Goal: Task Accomplishment & Management: Manage account settings

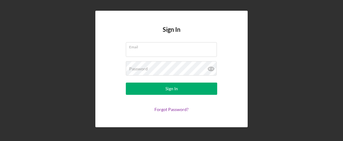
type input "[EMAIL_ADDRESS][PERSON_NAME][DOMAIN_NAME]"
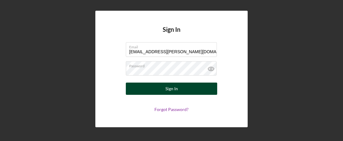
click at [186, 88] on button "Sign In" at bounding box center [171, 88] width 91 height 12
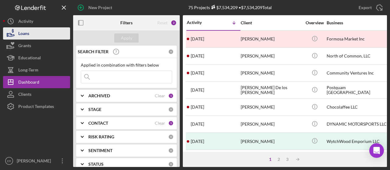
click at [26, 31] on div "Loans" at bounding box center [23, 34] width 11 height 14
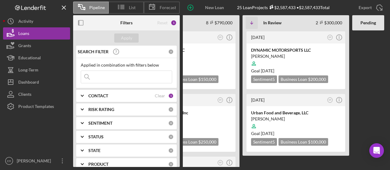
scroll to position [0, 99]
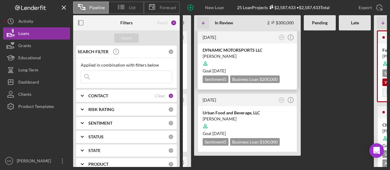
click at [267, 65] on div at bounding box center [248, 64] width 90 height 12
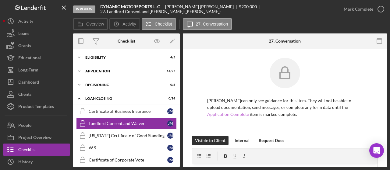
scroll to position [15, 0]
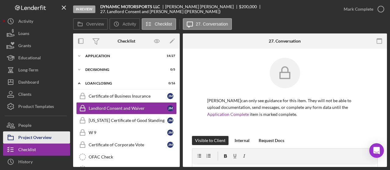
click at [43, 133] on div "Project Overview" at bounding box center [34, 139] width 33 height 14
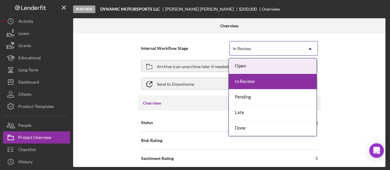
click at [300, 50] on div "In Review" at bounding box center [266, 49] width 73 height 14
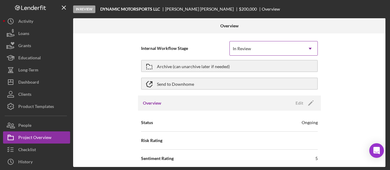
click at [300, 50] on div "In Review" at bounding box center [266, 49] width 73 height 14
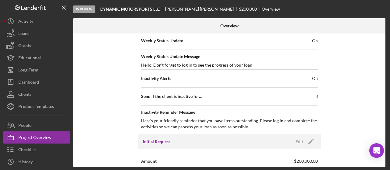
scroll to position [183, 0]
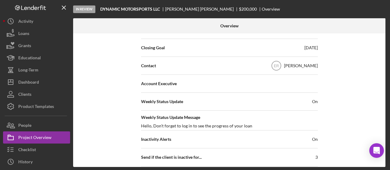
click at [310, 49] on div "[DATE]" at bounding box center [311, 48] width 13 height 6
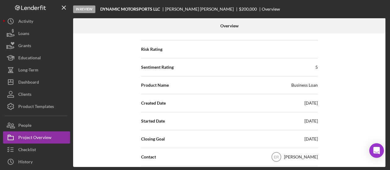
scroll to position [30, 0]
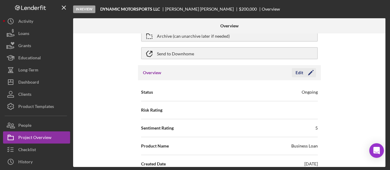
click at [307, 71] on icon "Icon/Edit" at bounding box center [310, 72] width 15 height 15
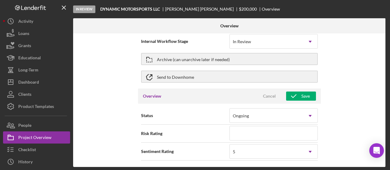
scroll to position [0, 0]
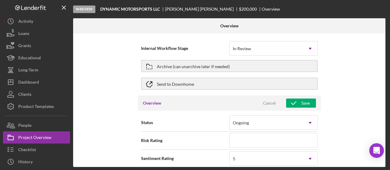
click at [343, 52] on div "Internal Workflow Stage In Review Icon/Dropdown Arrow Archive (can unarchive la…" at bounding box center [229, 101] width 313 height 134
click at [296, 105] on icon "button" at bounding box center [293, 103] width 15 height 15
type textarea "Hello, Don't forget to log in to see the progress of your loan"
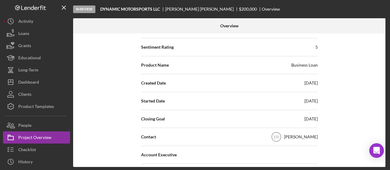
scroll to position [152, 0]
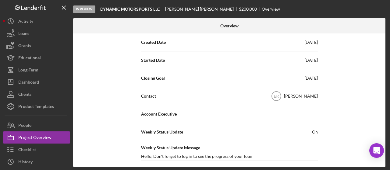
click at [305, 76] on div "[DATE]" at bounding box center [311, 78] width 13 height 6
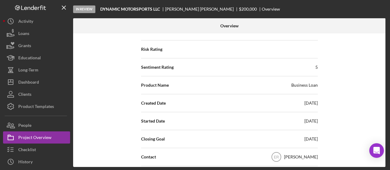
scroll to position [30, 0]
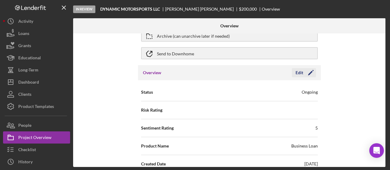
click at [308, 75] on icon "Icon/Edit" at bounding box center [310, 72] width 15 height 15
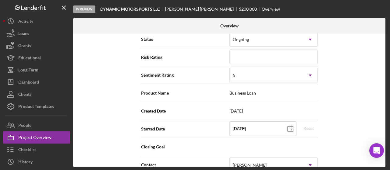
scroll to position [91, 0]
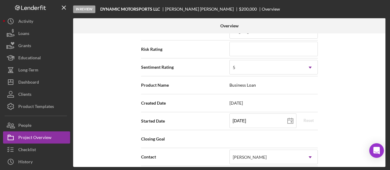
click at [343, 119] on div "Internal Workflow Stage In Review Icon/Dropdown Arrow Archive (can unarchive la…" at bounding box center [229, 101] width 313 height 134
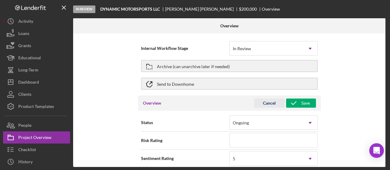
scroll to position [30, 0]
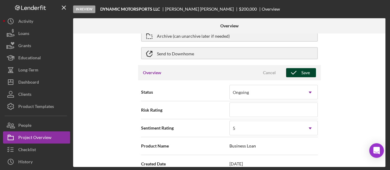
click at [297, 68] on icon "button" at bounding box center [293, 72] width 15 height 15
type textarea "Hello, Don't forget to log in to see the progress of your loan"
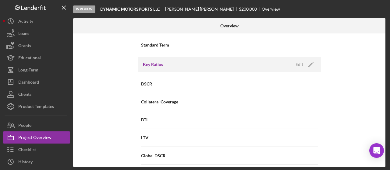
scroll to position [366, 0]
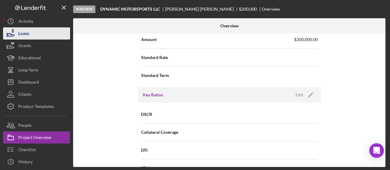
click at [20, 33] on div "Loans" at bounding box center [23, 34] width 11 height 14
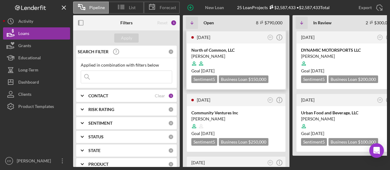
click at [252, 54] on div "[PERSON_NAME]" at bounding box center [237, 56] width 90 height 6
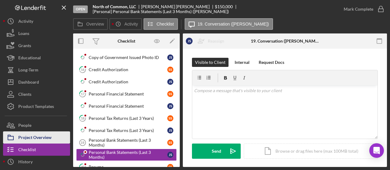
scroll to position [345, 0]
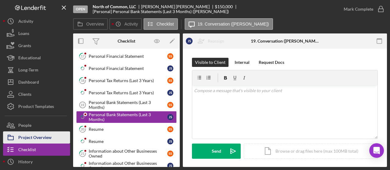
click at [26, 139] on div "Project Overview" at bounding box center [34, 139] width 33 height 14
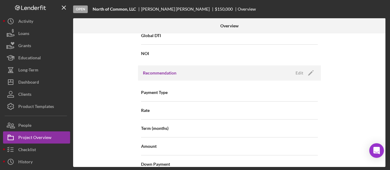
scroll to position [488, 0]
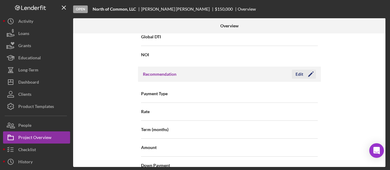
click at [307, 74] on icon "Icon/Edit" at bounding box center [310, 74] width 15 height 15
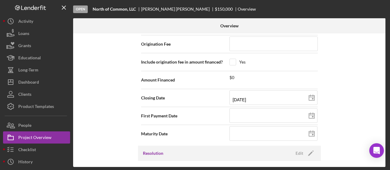
scroll to position [699, 0]
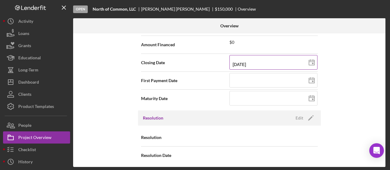
click at [310, 62] on line at bounding box center [311, 62] width 5 height 0
type input "[DATE]"
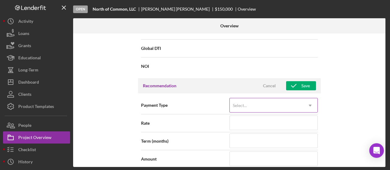
scroll to position [486, 0]
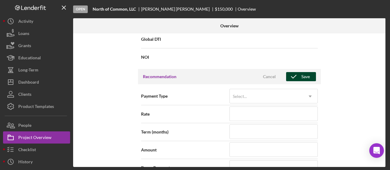
click at [304, 77] on div "Save" at bounding box center [306, 76] width 9 height 9
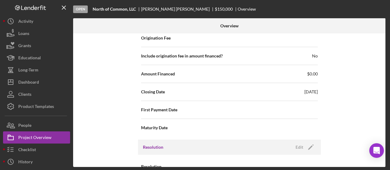
scroll to position [699, 0]
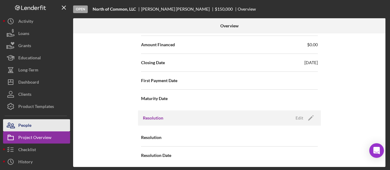
click at [29, 124] on div "People" at bounding box center [24, 127] width 13 height 14
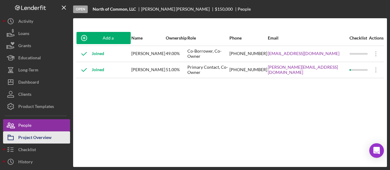
click at [32, 136] on div "Project Overview" at bounding box center [34, 139] width 33 height 14
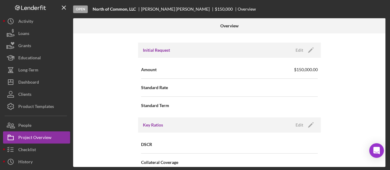
scroll to position [305, 0]
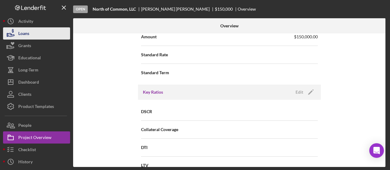
click at [34, 33] on button "Loans" at bounding box center [36, 33] width 67 height 12
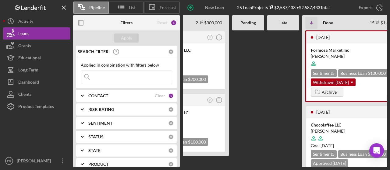
scroll to position [0, 195]
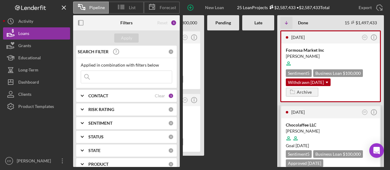
click at [343, 128] on div "[PERSON_NAME]" at bounding box center [331, 131] width 90 height 6
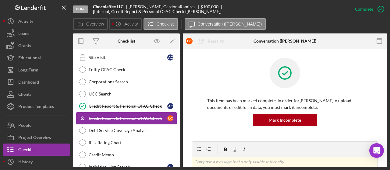
scroll to position [49, 0]
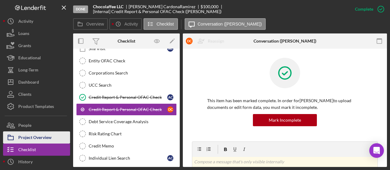
click at [41, 139] on div "Project Overview" at bounding box center [34, 139] width 33 height 14
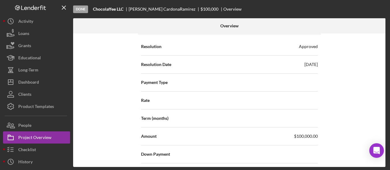
scroll to position [995, 0]
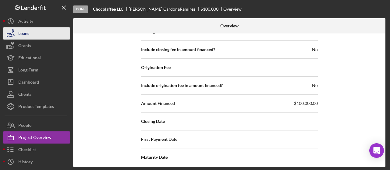
click at [49, 30] on button "Loans" at bounding box center [36, 33] width 67 height 12
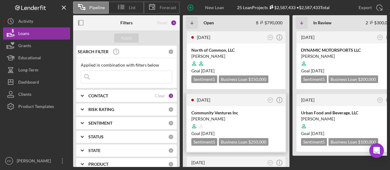
click at [227, 120] on div "[PERSON_NAME]" at bounding box center [237, 119] width 90 height 6
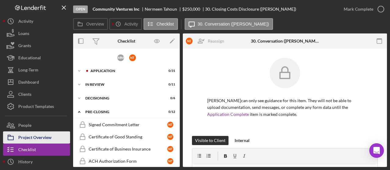
click at [12, 136] on icon "button" at bounding box center [10, 137] width 15 height 15
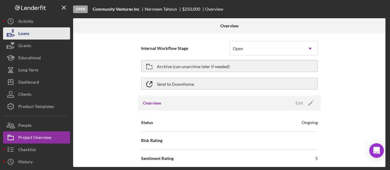
click at [48, 30] on button "Loans" at bounding box center [36, 33] width 67 height 12
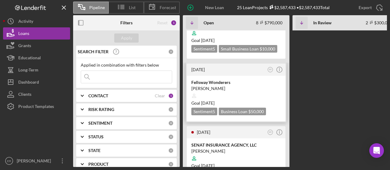
scroll to position [152, 0]
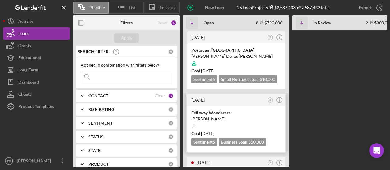
click at [246, 121] on div at bounding box center [237, 127] width 90 height 12
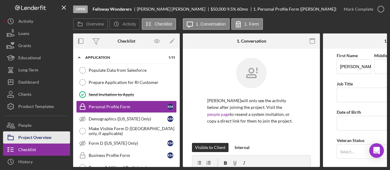
click at [45, 136] on div "Project Overview" at bounding box center [34, 139] width 33 height 14
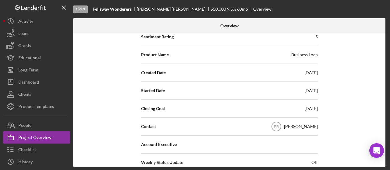
scroll to position [61, 0]
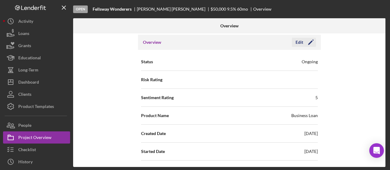
click at [302, 41] on div "Edit" at bounding box center [300, 42] width 8 height 9
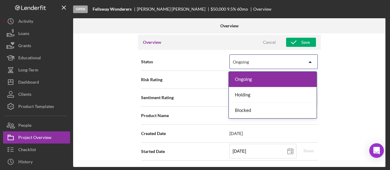
click at [311, 61] on icon "Icon/Dropdown Arrow" at bounding box center [310, 62] width 15 height 15
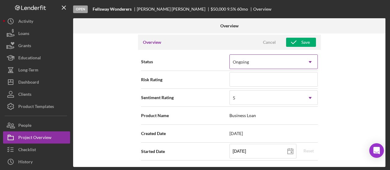
click at [311, 61] on icon "Icon/Dropdown Arrow" at bounding box center [310, 62] width 15 height 15
click at [343, 101] on div "Internal Workflow Stage Open Icon/Dropdown Arrow Archive (can unarchive later i…" at bounding box center [229, 101] width 313 height 134
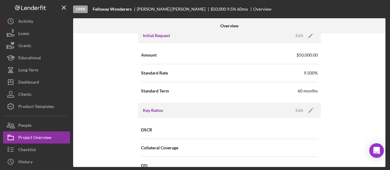
scroll to position [274, 0]
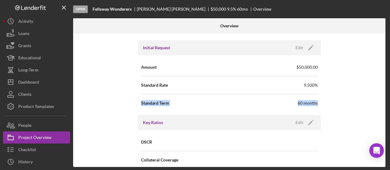
drag, startPoint x: 386, startPoint y: 85, endPoint x: 386, endPoint y: 94, distance: 8.8
click at [343, 94] on div "Overview Internal Workflow Stage Open Icon/Dropdown Arrow Archive (can unarchiv…" at bounding box center [230, 92] width 314 height 149
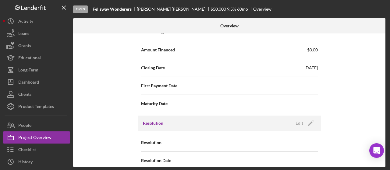
scroll to position [699, 0]
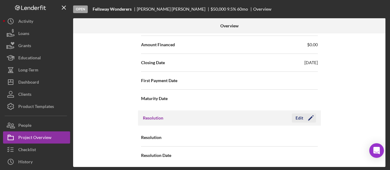
click at [301, 117] on div "Edit" at bounding box center [300, 118] width 8 height 9
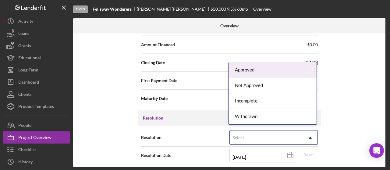
click at [301, 139] on div "Select..." at bounding box center [266, 138] width 73 height 14
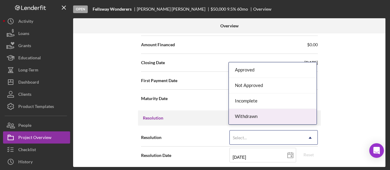
click at [293, 116] on div "Withdrawn" at bounding box center [273, 117] width 88 height 16
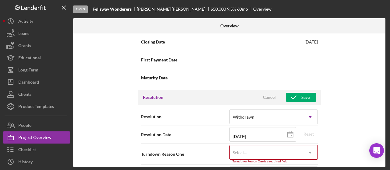
scroll to position [737, 0]
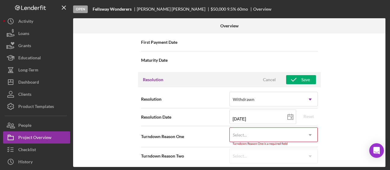
click at [284, 130] on div "Select..." at bounding box center [266, 135] width 73 height 14
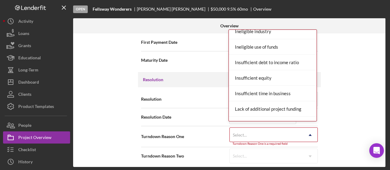
scroll to position [0, 0]
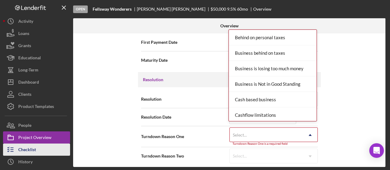
click at [32, 140] on div "Checklist" at bounding box center [27, 151] width 18 height 14
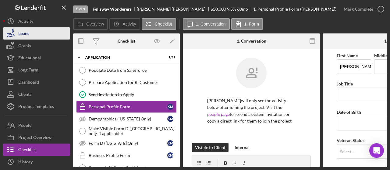
click at [45, 34] on button "Loans" at bounding box center [36, 33] width 67 height 12
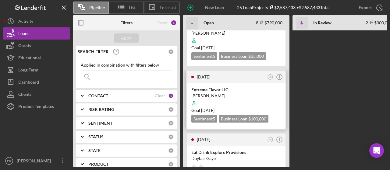
scroll to position [366, 0]
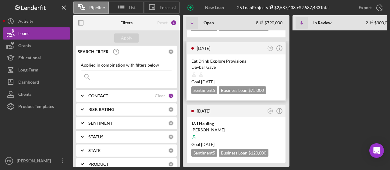
click at [237, 65] on div "Daybar Gaye" at bounding box center [237, 67] width 90 height 6
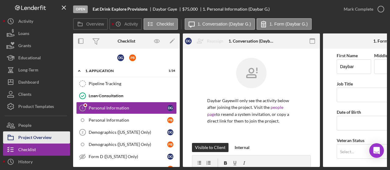
click at [37, 136] on div "Project Overview" at bounding box center [34, 139] width 33 height 14
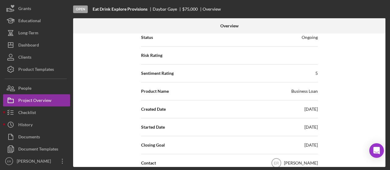
scroll to position [54, 0]
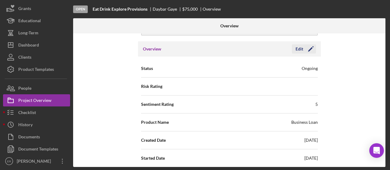
click at [305, 48] on icon "Icon/Edit" at bounding box center [310, 48] width 15 height 15
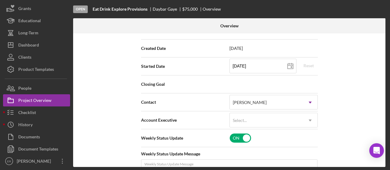
scroll to position [148, 0]
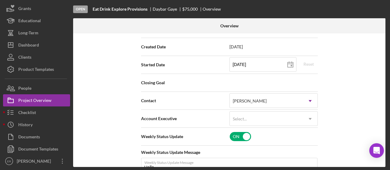
drag, startPoint x: 298, startPoint y: 81, endPoint x: 292, endPoint y: 81, distance: 6.4
click at [297, 81] on div "Closing Goal" at bounding box center [229, 82] width 177 height 15
click at [292, 81] on div "Closing Goal" at bounding box center [229, 82] width 177 height 15
click at [284, 81] on div "Closing Goal" at bounding box center [229, 82] width 177 height 15
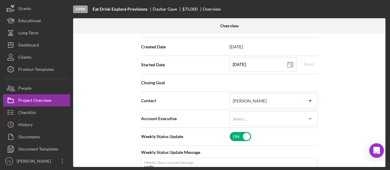
click at [256, 82] on div "Closing Goal" at bounding box center [229, 82] width 177 height 15
drag, startPoint x: 135, startPoint y: 81, endPoint x: 148, endPoint y: 83, distance: 12.9
click at [136, 81] on div "Internal Workflow Stage Open Icon/Dropdown Arrow Archive (can unarchive later i…" at bounding box center [229, 101] width 313 height 134
click at [150, 83] on span "Closing Goal" at bounding box center [185, 83] width 88 height 6
click at [173, 82] on span "Closing Goal" at bounding box center [185, 83] width 88 height 6
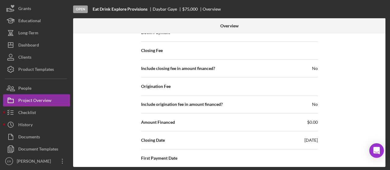
scroll to position [788, 0]
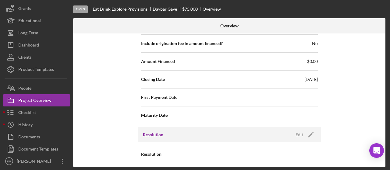
click at [314, 77] on span "[DATE]" at bounding box center [311, 80] width 13 height 6
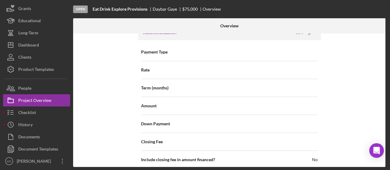
scroll to position [575, 0]
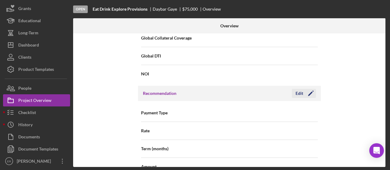
click at [309, 89] on icon "Icon/Edit" at bounding box center [310, 93] width 15 height 15
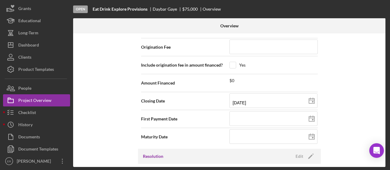
scroll to position [788, 0]
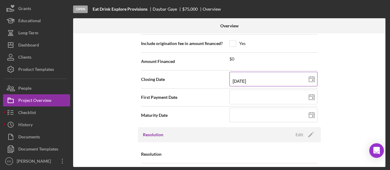
click at [310, 75] on icon at bounding box center [311, 79] width 15 height 15
type input "[DATE]"
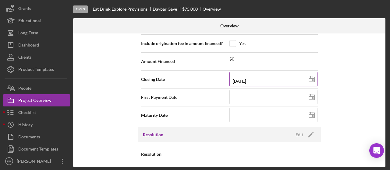
click at [310, 75] on icon at bounding box center [311, 79] width 15 height 15
type input "[DATE]"
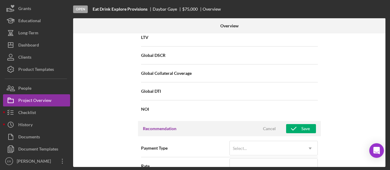
scroll to position [575, 0]
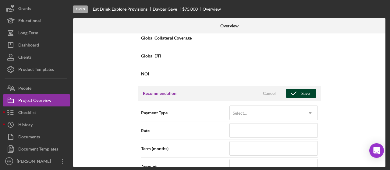
click at [305, 94] on div "Save" at bounding box center [306, 93] width 9 height 9
type textarea "Hello, Don't forget to log in to see the progress of your loan"
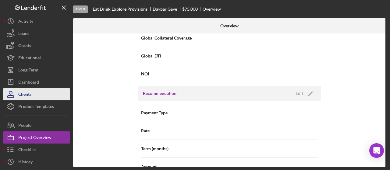
scroll to position [0, 0]
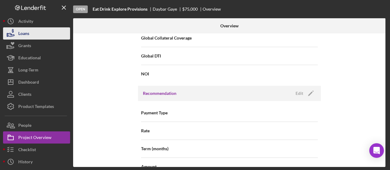
click at [22, 33] on div "Loans" at bounding box center [23, 34] width 11 height 14
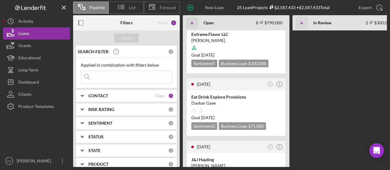
scroll to position [427, 0]
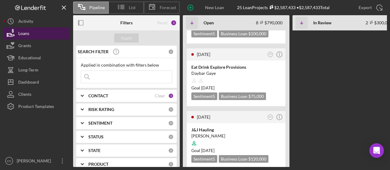
click at [29, 31] on button "Loans" at bounding box center [36, 33] width 67 height 12
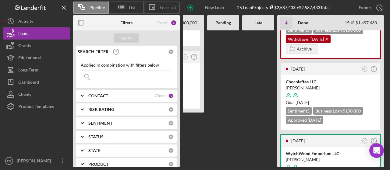
scroll to position [30, 0]
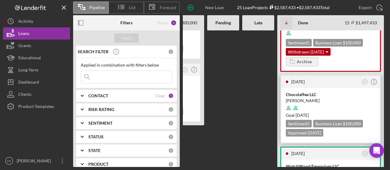
click at [308, 95] on div "Chocolaffee LLC" at bounding box center [331, 95] width 90 height 6
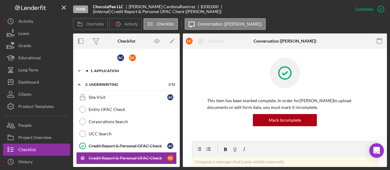
click at [80, 73] on icon "Icon/Expander" at bounding box center [79, 71] width 12 height 12
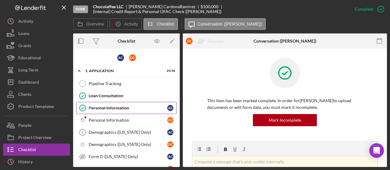
click at [102, 104] on link "Personal Information Personal Information A C" at bounding box center [126, 108] width 101 height 12
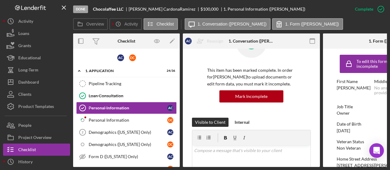
scroll to position [0, 73]
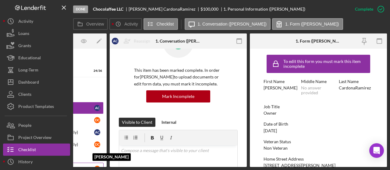
drag, startPoint x: 146, startPoint y: 167, endPoint x: 96, endPoint y: 164, distance: 50.1
click at [96, 140] on div "Overview Internal Workflow Stage Done Icon/Dropdown Arrow Archive (can unarchiv…" at bounding box center [230, 101] width 314 height 134
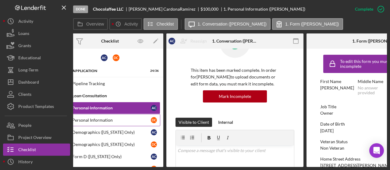
click at [93, 119] on div "Personal Information" at bounding box center [111, 120] width 79 height 5
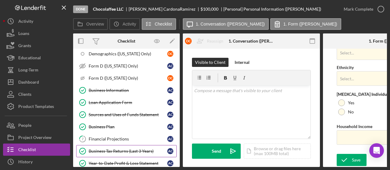
scroll to position [122, 0]
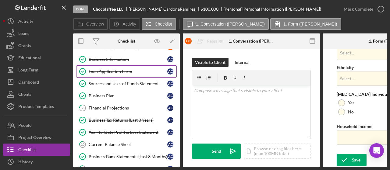
click at [114, 73] on link "Loan Application Form Loan Application Form A C" at bounding box center [126, 72] width 101 height 12
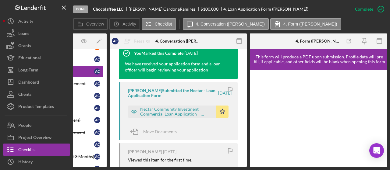
scroll to position [213, 0]
click at [155, 117] on div "Nectar Community Investment Commercial Loan Application -- [DATE] 07_49pm.pdf" at bounding box center [176, 112] width 73 height 10
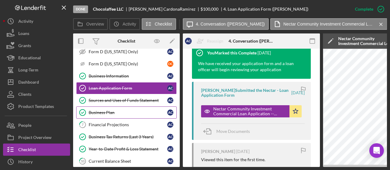
scroll to position [91, 0]
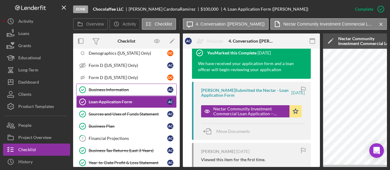
click at [105, 90] on div "Business Information" at bounding box center [128, 90] width 79 height 5
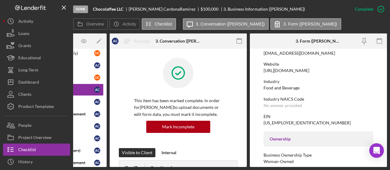
scroll to position [91, 0]
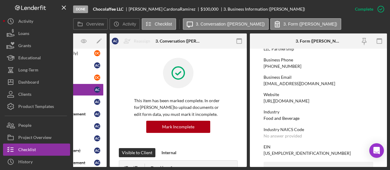
click at [264, 84] on div "[EMAIL_ADDRESS][DOMAIN_NAME]" at bounding box center [300, 83] width 72 height 5
drag, startPoint x: 262, startPoint y: 84, endPoint x: 306, endPoint y: 85, distance: 43.3
click at [306, 85] on form "To edit this form you must mark this item incomplete Business Name Chocolaffee …" at bounding box center [318, 108] width 137 height 119
copy div "[EMAIL_ADDRESS][DOMAIN_NAME]"
click at [264, 67] on div "[PHONE_NUMBER]" at bounding box center [283, 66] width 38 height 5
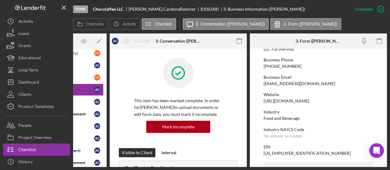
click at [264, 67] on div "[PHONE_NUMBER]" at bounding box center [283, 66] width 38 height 5
drag, startPoint x: 262, startPoint y: 66, endPoint x: 293, endPoint y: 66, distance: 30.8
click at [293, 66] on form "To edit this form you must mark this item incomplete Business Name Chocolaffee …" at bounding box center [318, 108] width 137 height 119
copy div "[PHONE_NUMBER]"
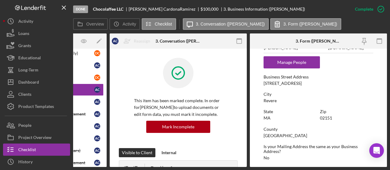
scroll to position [305, 0]
drag, startPoint x: 262, startPoint y: 82, endPoint x: 284, endPoint y: 84, distance: 22.6
click at [284, 84] on form "To edit this form you must mark this item incomplete Business Name Chocolaffee …" at bounding box center [318, 108] width 137 height 119
copy div "[STREET_ADDRESS]"
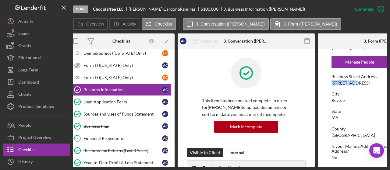
scroll to position [0, 0]
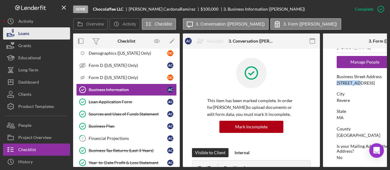
click at [22, 30] on div "Loans" at bounding box center [23, 34] width 11 height 14
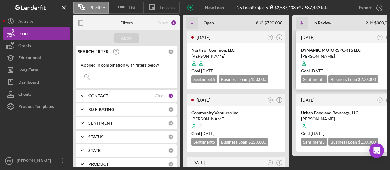
click at [314, 60] on div at bounding box center [346, 64] width 90 height 12
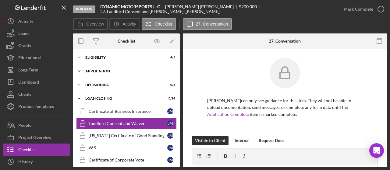
click at [82, 70] on icon "Icon/Expander" at bounding box center [79, 71] width 12 height 12
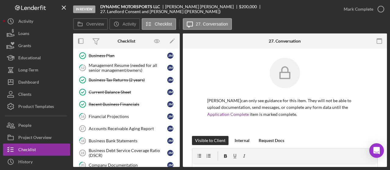
scroll to position [122, 0]
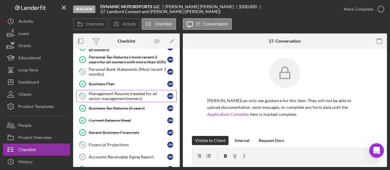
click at [121, 95] on div "Management Resume (needed for all senior management/owners)" at bounding box center [128, 96] width 79 height 10
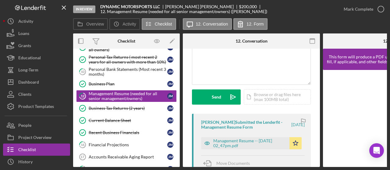
scroll to position [91, 0]
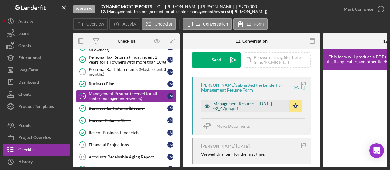
click at [241, 109] on div "Management Resume -- [DATE] 02_47pm.pdf" at bounding box center [249, 107] width 73 height 10
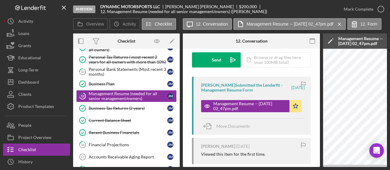
drag, startPoint x: 232, startPoint y: 167, endPoint x: 278, endPoint y: 168, distance: 45.8
click at [281, 140] on div "In Review DYNAMIC MOTORSPORTS LLC [PERSON_NAME] $200,000 $200,000 12. Managemen…" at bounding box center [195, 85] width 390 height 170
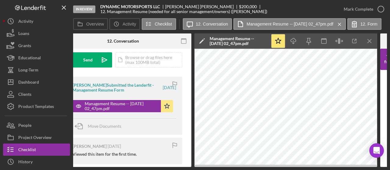
scroll to position [0, 0]
